Goal: Task Accomplishment & Management: Manage account settings

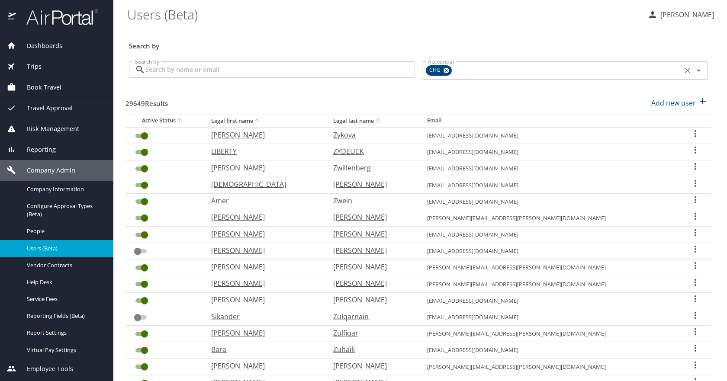
click at [444, 71] on icon at bounding box center [447, 71] width 6 height 6
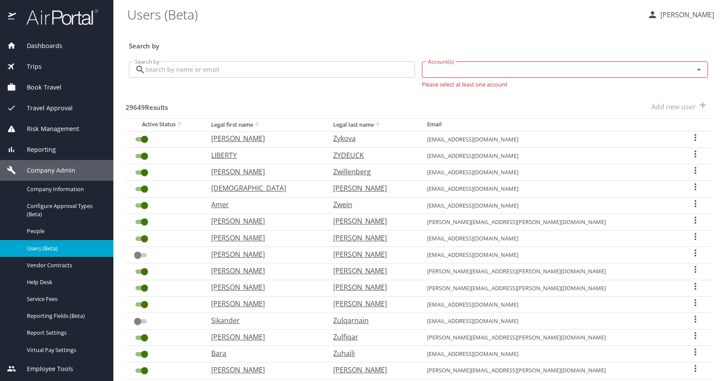
click at [379, 68] on input "Search by" at bounding box center [280, 69] width 270 height 16
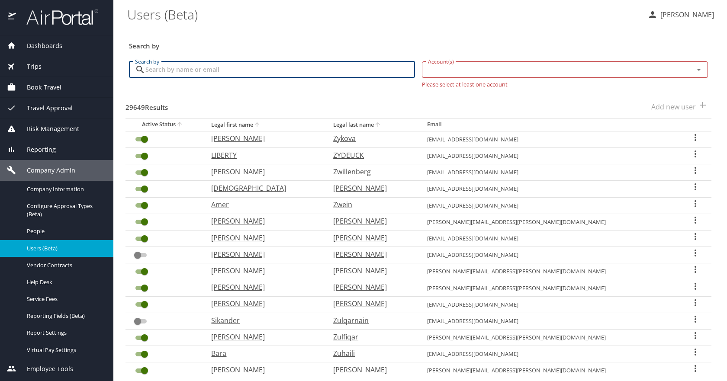
paste input "[EMAIL_ADDRESS][DOMAIN_NAME]"
type input "[EMAIL_ADDRESS][DOMAIN_NAME]"
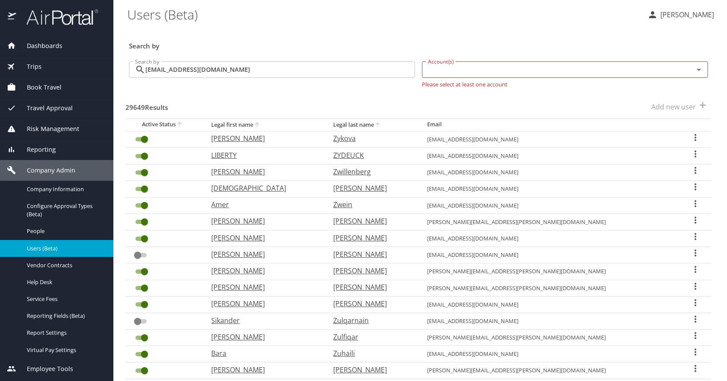
click at [363, 37] on h3 "Search by" at bounding box center [418, 43] width 579 height 15
click at [391, 92] on div "29649 Results Add new user" at bounding box center [419, 107] width 586 height 32
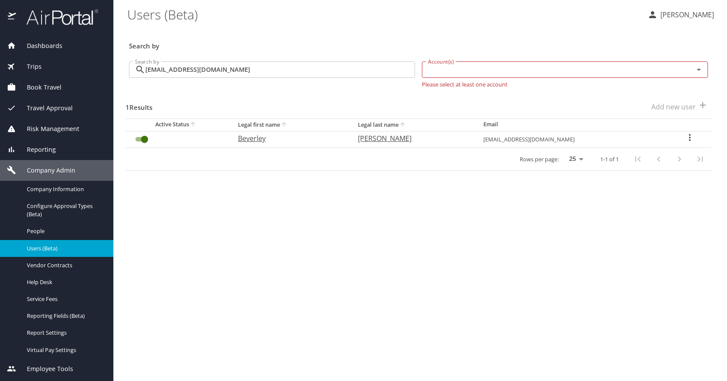
click at [688, 136] on icon "User Search Table" at bounding box center [690, 137] width 10 height 10
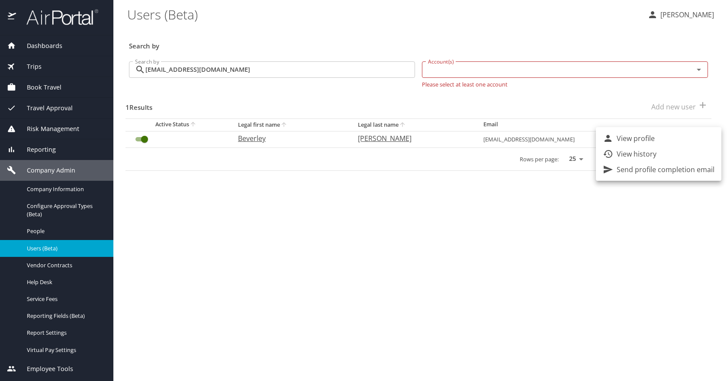
click at [665, 140] on li "View profile" at bounding box center [659, 139] width 126 height 16
select select "US"
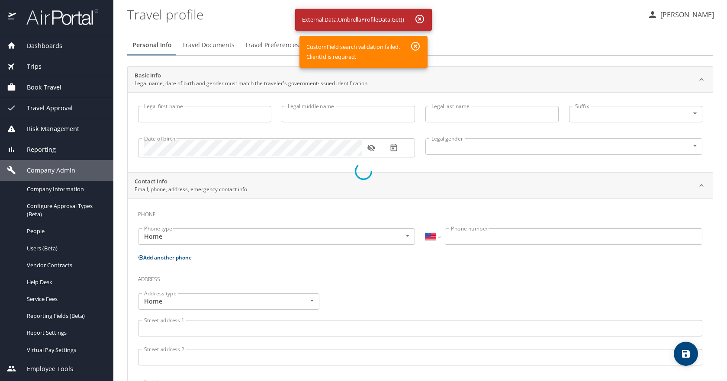
click at [452, 71] on div at bounding box center [363, 172] width 727 height 420
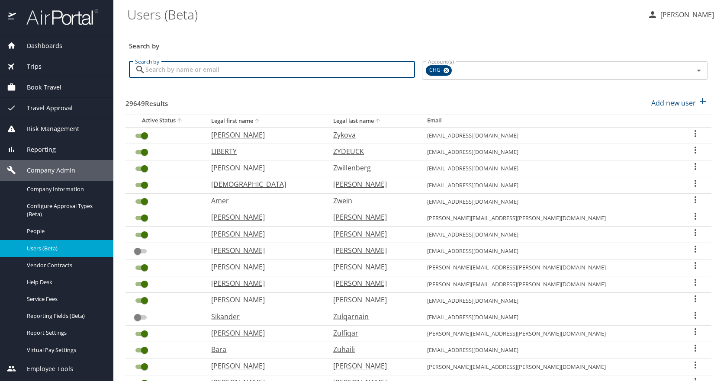
click at [270, 66] on input "Search by" at bounding box center [280, 69] width 270 height 16
paste input "[EMAIL_ADDRESS][DOMAIN_NAME]"
type input "[EMAIL_ADDRESS][DOMAIN_NAME]"
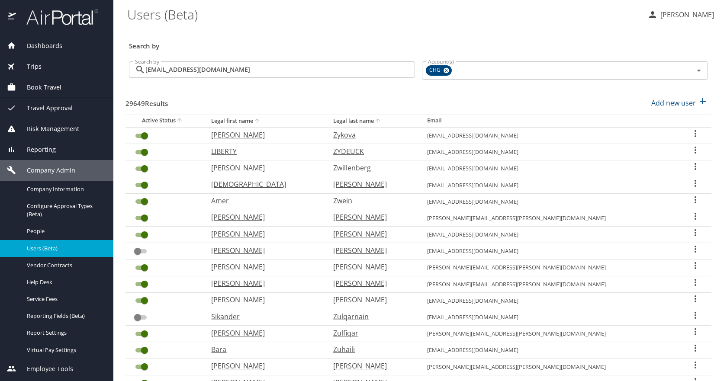
click at [395, 94] on div "29649 Results Add new user" at bounding box center [419, 103] width 586 height 32
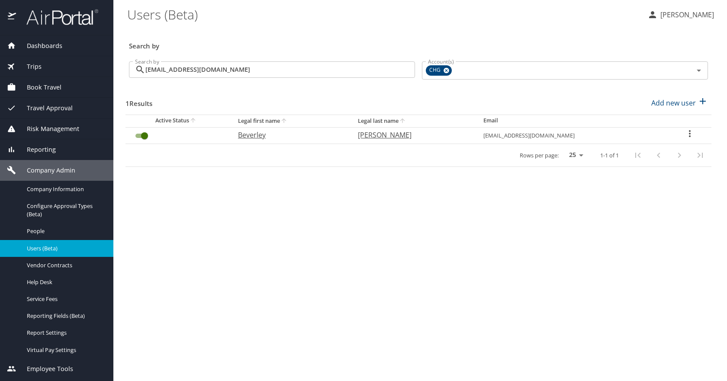
click at [438, 137] on p "[PERSON_NAME]" at bounding box center [412, 135] width 108 height 10
select select "US"
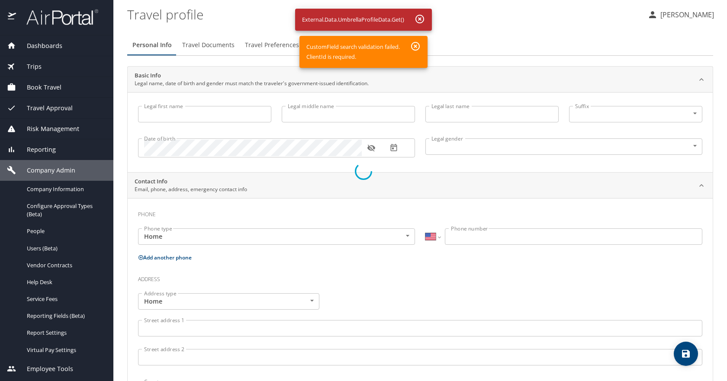
click at [419, 47] on div at bounding box center [363, 172] width 727 height 420
click at [423, 21] on div at bounding box center [363, 172] width 727 height 420
click at [422, 21] on div at bounding box center [363, 172] width 727 height 420
click at [287, 140] on div at bounding box center [363, 172] width 727 height 420
click at [266, 106] on div at bounding box center [363, 172] width 727 height 420
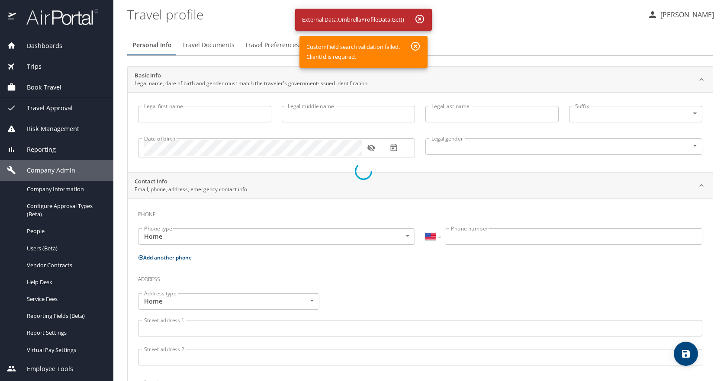
click at [204, 47] on div at bounding box center [363, 172] width 727 height 420
click at [416, 47] on div at bounding box center [363, 172] width 727 height 420
click at [528, 258] on div at bounding box center [363, 172] width 727 height 420
click at [59, 249] on div at bounding box center [363, 172] width 727 height 420
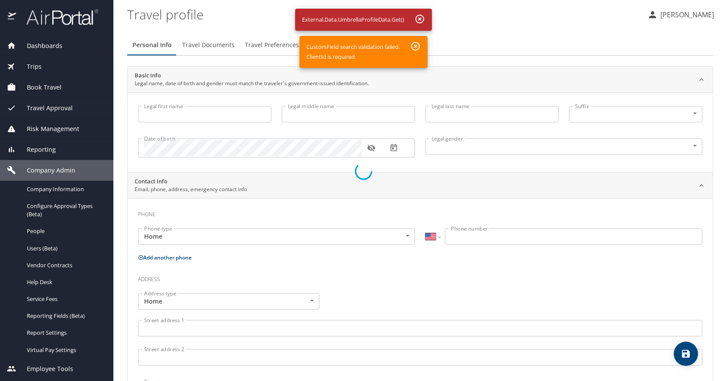
click at [53, 249] on div at bounding box center [363, 172] width 727 height 420
click at [420, 20] on div at bounding box center [363, 172] width 727 height 420
click at [416, 45] on div at bounding box center [363, 172] width 727 height 420
click at [420, 19] on div at bounding box center [363, 172] width 727 height 420
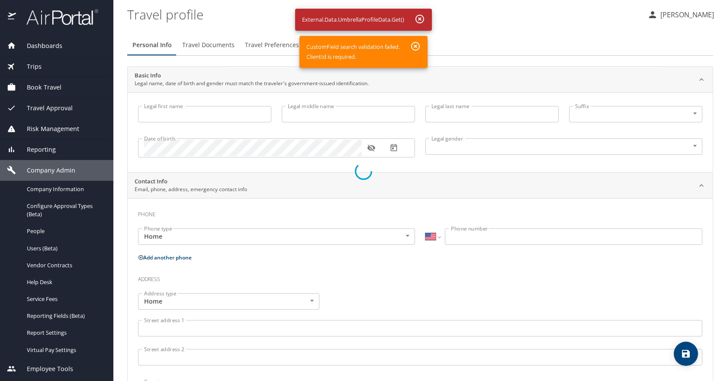
click at [416, 47] on div at bounding box center [363, 172] width 727 height 420
